Goal: Find specific page/section: Find specific page/section

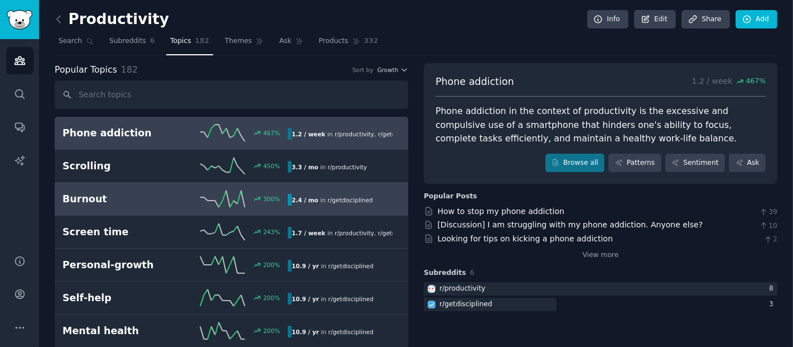
click at [104, 201] on h2 "Burnout" at bounding box center [118, 199] width 113 height 14
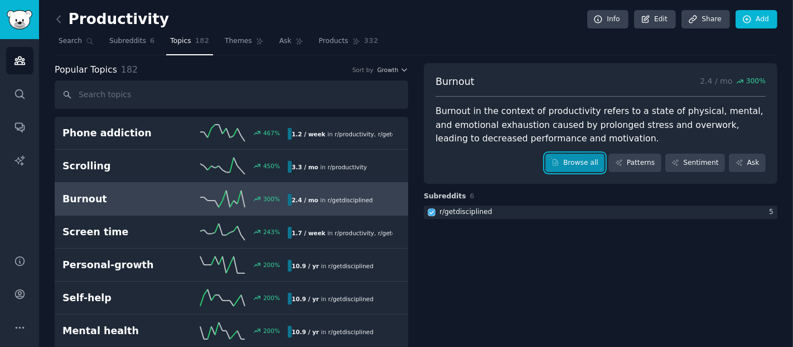
click at [573, 159] on link "Browse all" at bounding box center [576, 162] width 60 height 19
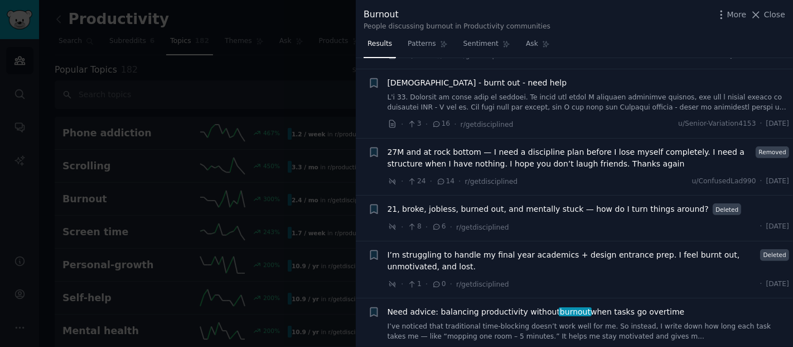
scroll to position [460, 0]
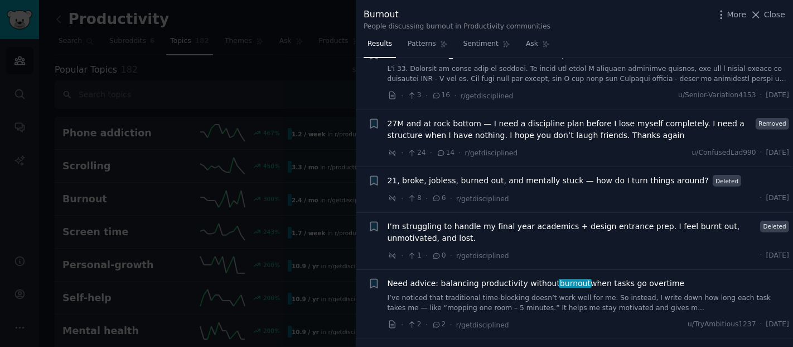
click at [286, 131] on div at bounding box center [396, 173] width 793 height 347
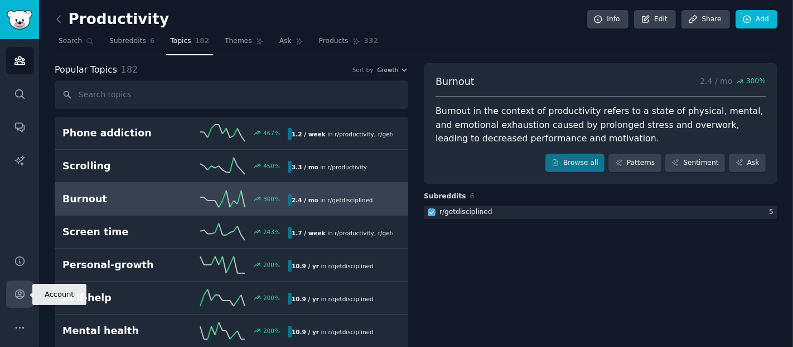
click at [23, 292] on icon "Sidebar" at bounding box center [19, 294] width 9 height 9
